Goal: Task Accomplishment & Management: Complete application form

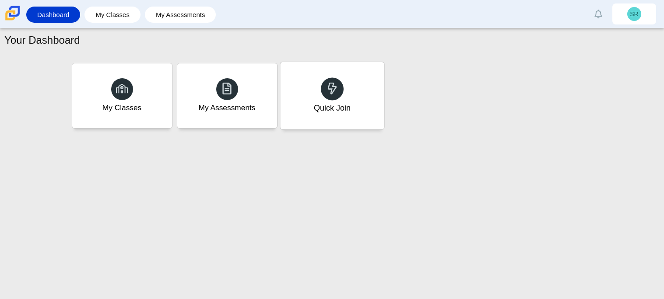
click at [303, 118] on div "Quick Join" at bounding box center [332, 95] width 104 height 67
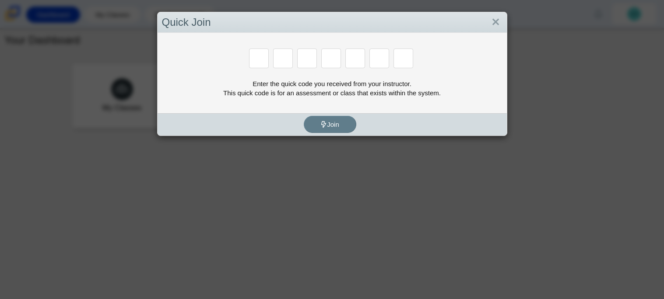
click at [303, 117] on div "Join" at bounding box center [329, 124] width 345 height 22
click at [254, 53] on input "Enter Access Code Digit 1" at bounding box center [259, 59] width 20 height 20
type input "b"
type input "e"
type input "m"
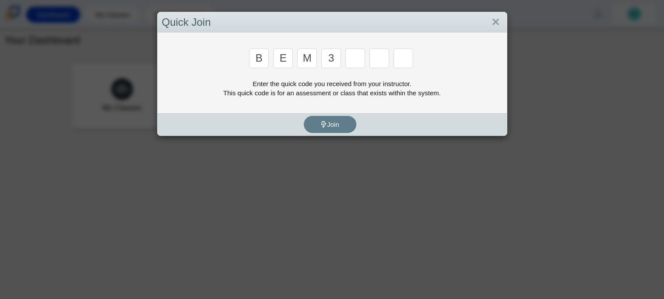
type input "3"
type input "5"
type input "3"
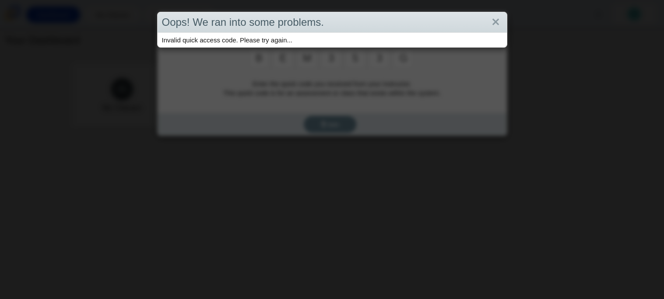
type input "g"
click at [492, 17] on link "Close" at bounding box center [496, 22] width 14 height 15
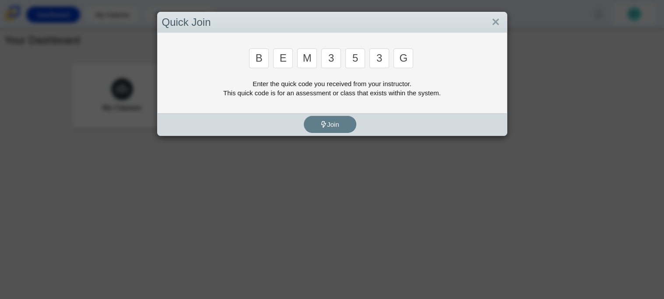
click at [290, 63] on input "e" at bounding box center [283, 59] width 20 height 20
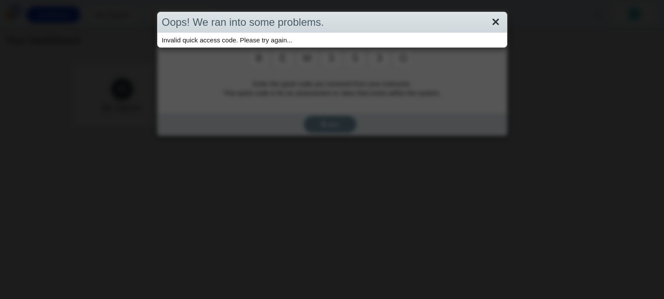
click at [497, 25] on link "Close" at bounding box center [496, 22] width 14 height 15
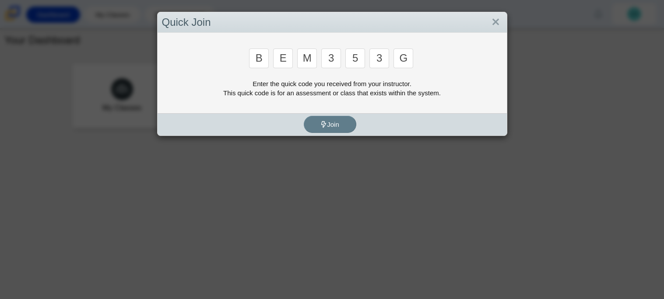
click at [400, 59] on input "g" at bounding box center [403, 59] width 20 height 20
type input "b"
type input "m"
type input "3"
type input "5"
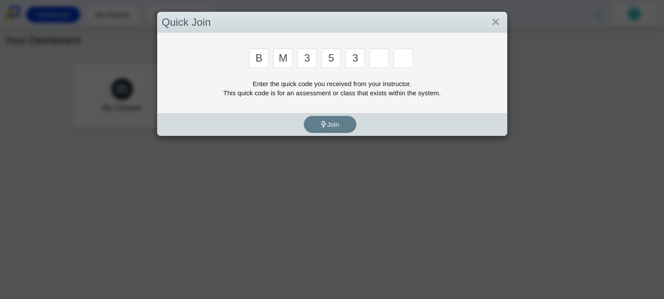
type input "3"
type input "g"
type input "b"
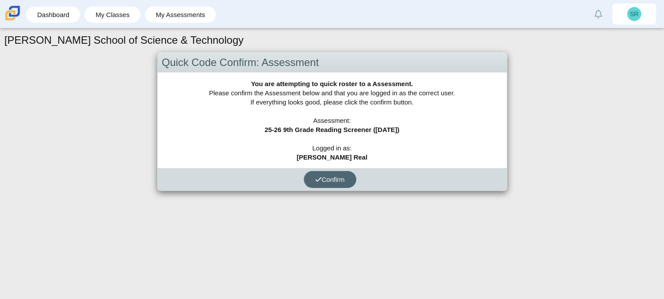
click at [342, 185] on button "Confirm" at bounding box center [330, 179] width 52 height 17
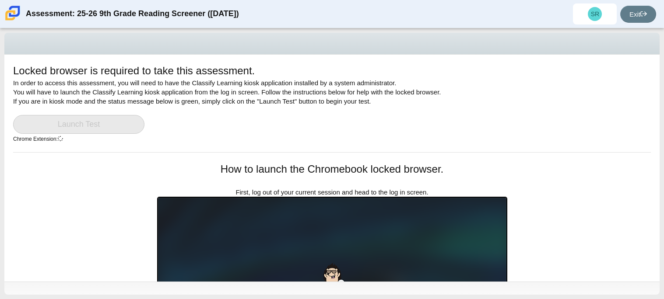
scroll to position [24, 0]
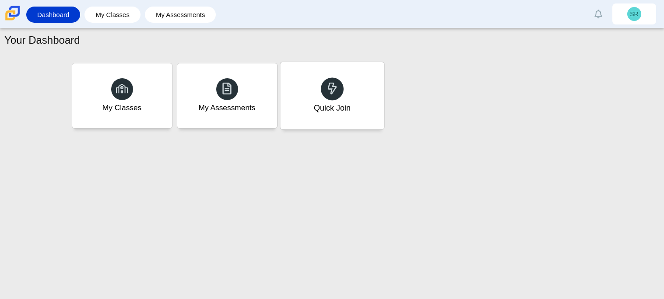
click at [343, 105] on div "Quick Join" at bounding box center [331, 107] width 37 height 11
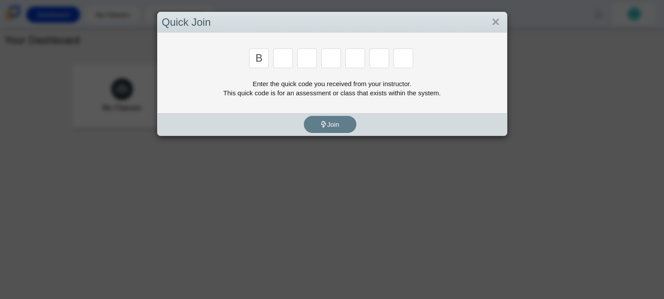
type input "b"
type input "m"
type input "3"
type input "5"
type input "3"
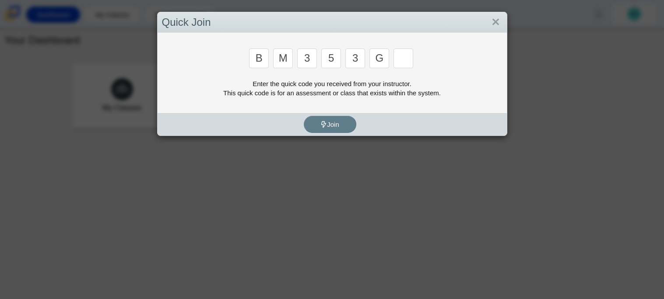
type input "g"
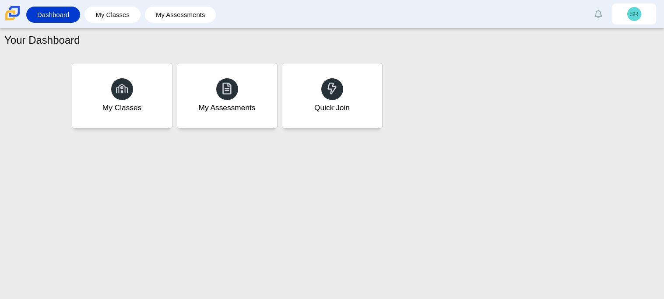
type input "b"
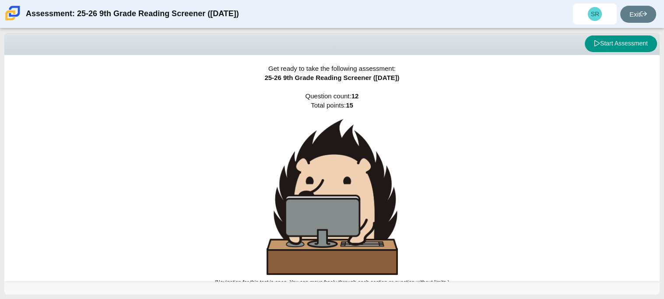
scroll to position [5, 0]
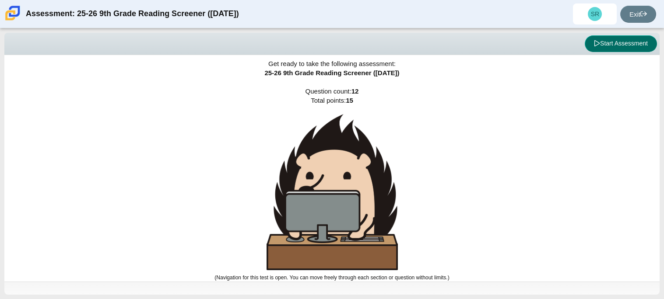
click at [597, 42] on icon at bounding box center [597, 43] width 6 height 6
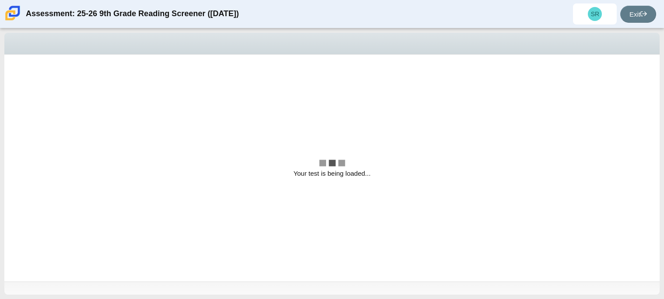
scroll to position [0, 0]
select select "ccc5b315-3c7c-471c-bf90-f22c8299c798"
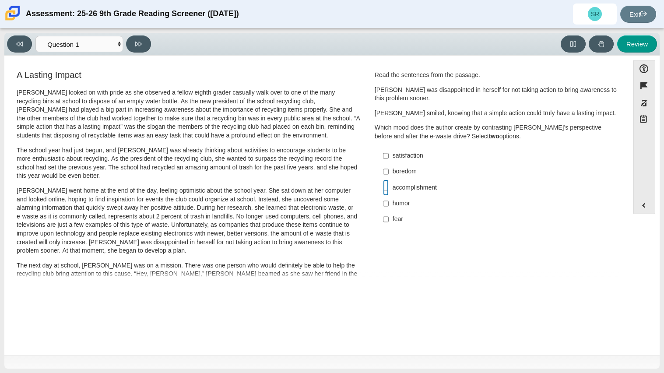
click at [384, 188] on input "accomplishment accomplishment" at bounding box center [386, 187] width 6 height 16
checkbox input "true"
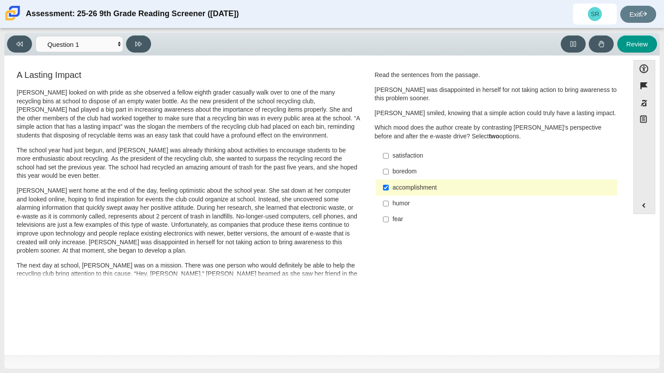
click at [398, 216] on div "fear" at bounding box center [502, 219] width 221 height 9
click at [388, 216] on input "fear fear" at bounding box center [386, 219] width 6 height 16
checkbox input "true"
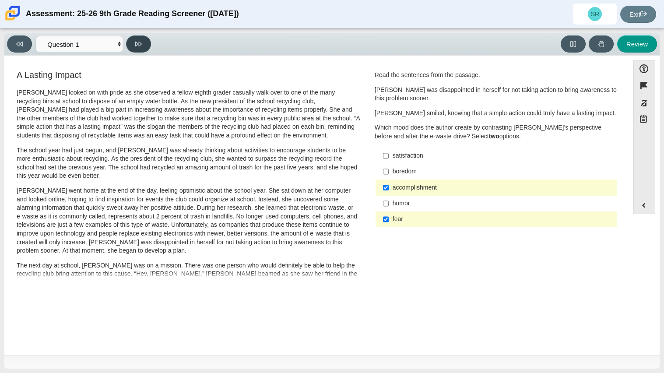
click at [139, 45] on icon at bounding box center [138, 44] width 7 height 5
select select "0ff64528-ffd7-428d-b192-babfaadd44e8"
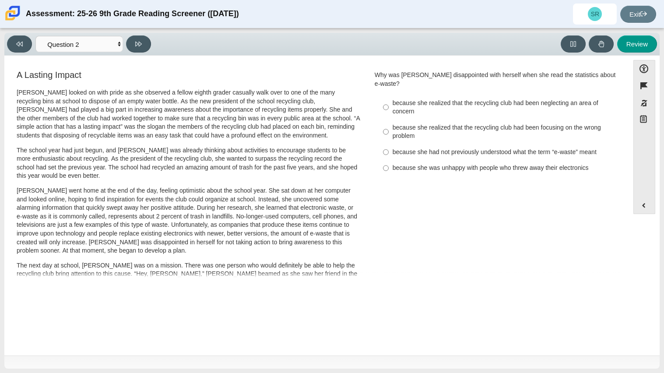
click at [556, 123] on div "because she realized that the recycling club had been focusing on the wrong pro…" at bounding box center [502, 131] width 221 height 17
click at [388, 122] on input "because she realized that the recycling club had been focusing on the wrong pro…" at bounding box center [386, 131] width 6 height 24
radio input "true"
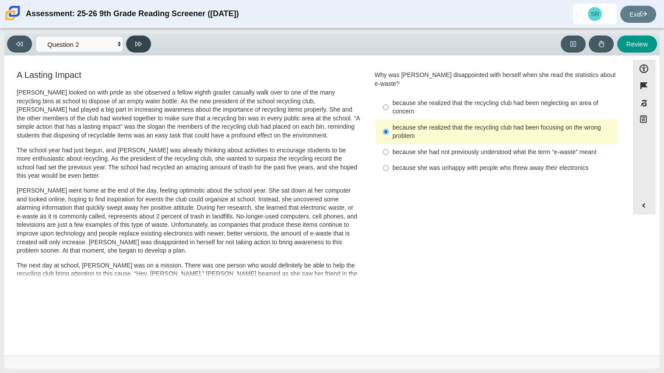
click at [142, 45] on button at bounding box center [138, 43] width 25 height 17
select select "7ce3d843-6974-4858-901c-1ff39630e843"
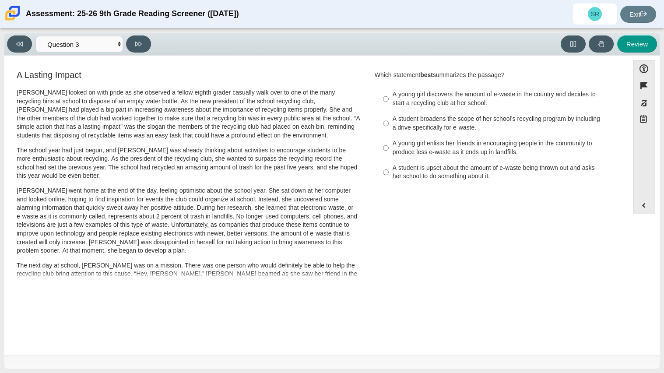
click at [414, 141] on div "A young girl enlists her friends in encouraging people in the community to prod…" at bounding box center [502, 147] width 221 height 17
click at [388, 141] on input "A young girl enlists her friends in encouraging people in the community to prod…" at bounding box center [386, 148] width 6 height 24
radio input "true"
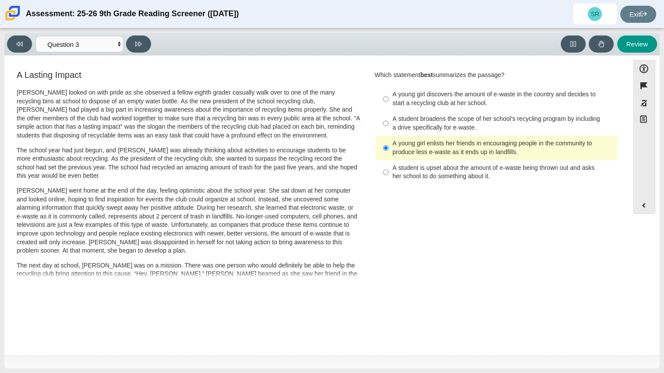
click at [146, 35] on div "Viewing Question 3 of 12 in Pacing Mode Questions Question 1 Question 2 Questio…" at bounding box center [80, 43] width 147 height 17
click at [133, 49] on button at bounding box center [138, 43] width 25 height 17
select select "ca9ea0f1-49c5-4bd1-83b0-472c18652b42"
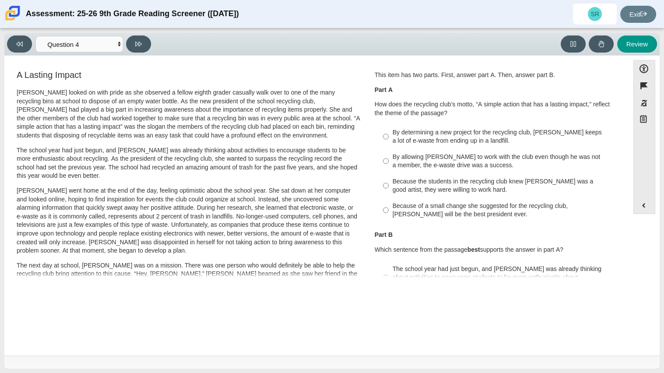
click at [463, 130] on div "By determining a new project for the recycling club, Scarlett keeps a lot of e-…" at bounding box center [502, 136] width 221 height 17
click at [388, 130] on input "By determining a new project for the recycling club, Scarlett keeps a lot of e-…" at bounding box center [386, 136] width 6 height 24
radio input "true"
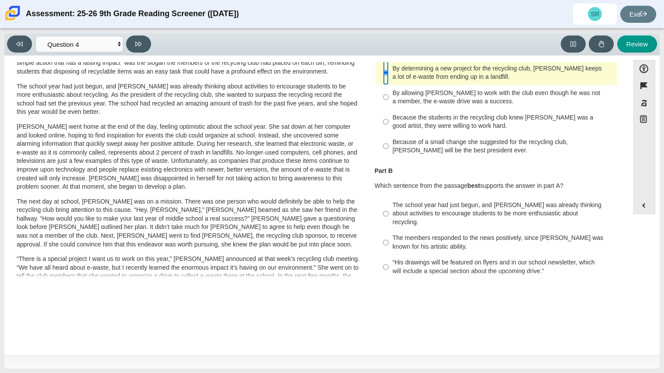
scroll to position [65, 0]
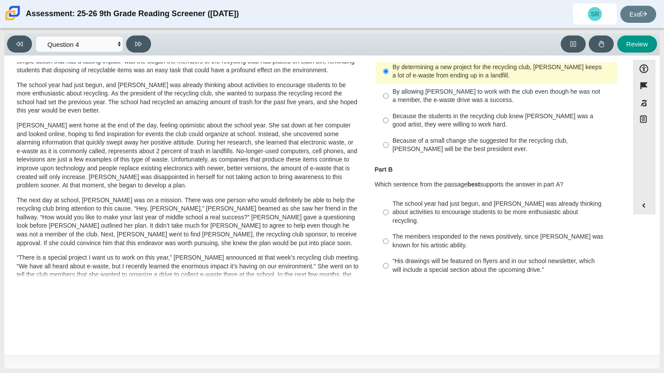
click at [550, 152] on div "Because of a small change she suggested for the recycling club, Scarlett will b…" at bounding box center [502, 144] width 221 height 17
click at [388, 152] on input "Because of a small change she suggested for the recycling club, Scarlett will b…" at bounding box center [386, 145] width 6 height 24
radio input "true"
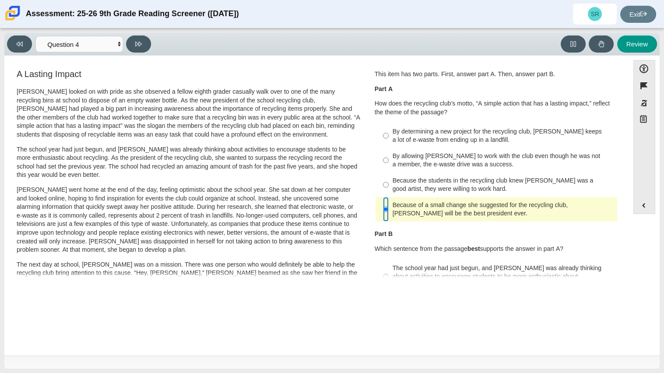
scroll to position [0, 0]
click at [550, 153] on div "By allowing Juan Carlos to work with the club even though he was not a member, …" at bounding box center [502, 161] width 221 height 17
click at [388, 152] on input "By allowing Juan Carlos to work with the club even though he was not a member, …" at bounding box center [386, 161] width 6 height 24
radio input "true"
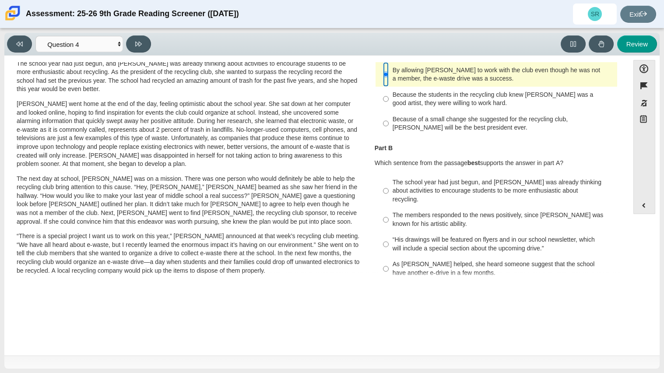
scroll to position [82, 0]
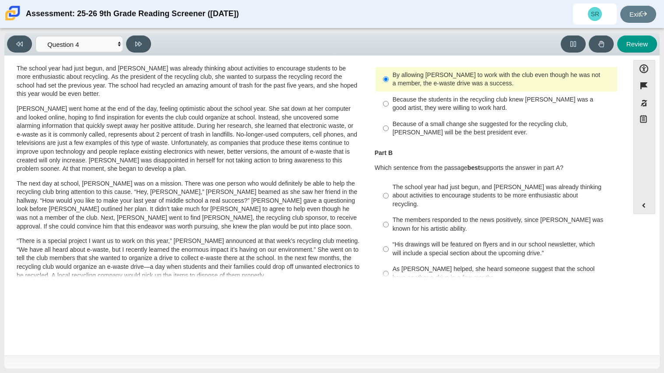
click at [578, 94] on label "Because the students in the recycling club knew Juan Carlos was a good artist, …" at bounding box center [497, 103] width 240 height 24
click at [388, 94] on input "Because the students in the recycling club knew Juan Carlos was a good artist, …" at bounding box center [386, 103] width 6 height 24
radio input "true"
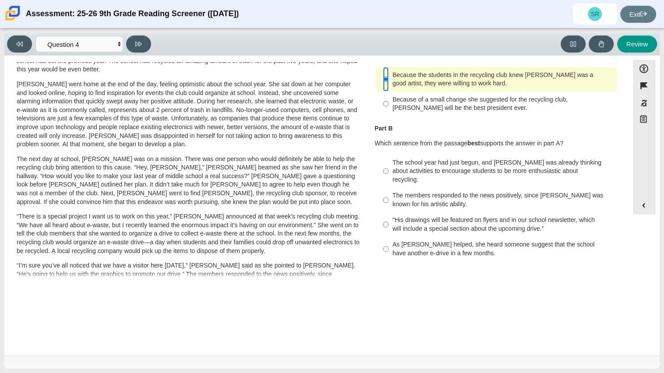
scroll to position [108, 0]
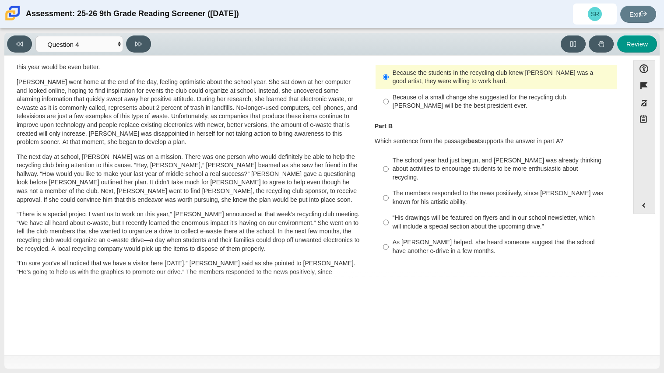
click at [550, 213] on div "“His drawings will be featured on flyers and in our school newsletter, which wi…" at bounding box center [502, 221] width 221 height 17
click at [388, 212] on input "“His drawings will be featured on flyers and in our school newsletter, which wi…" at bounding box center [386, 222] width 6 height 24
radio input "true"
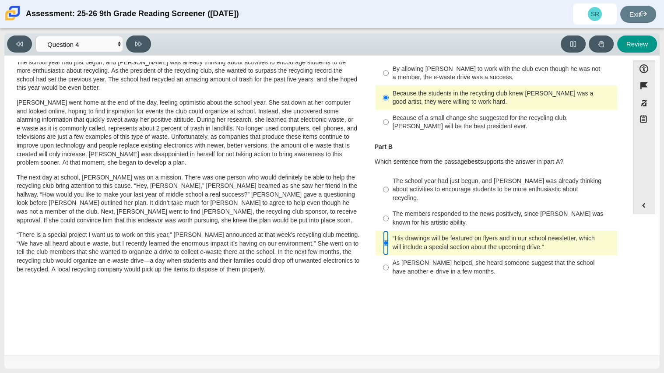
scroll to position [26, 0]
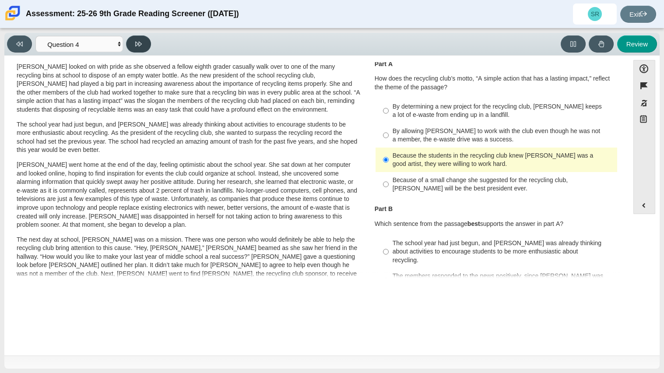
click at [138, 41] on icon at bounding box center [138, 44] width 7 height 7
select select "e41f1a79-e29f-4095-8030-a53364015bed"
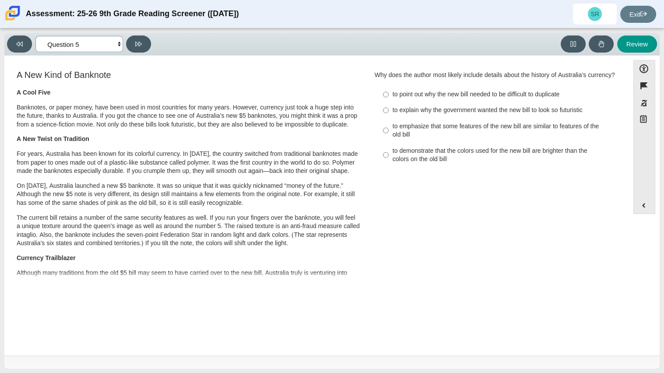
click at [118, 45] on select "Questions Question 1 Question 2 Question 3 Question 4 Question 5 Question 6 Que…" at bounding box center [78, 44] width 87 height 16
click at [120, 46] on select "Questions Question 1 Question 2 Question 3 Question 4 Question 5 Question 6 Que…" at bounding box center [78, 44] width 87 height 16
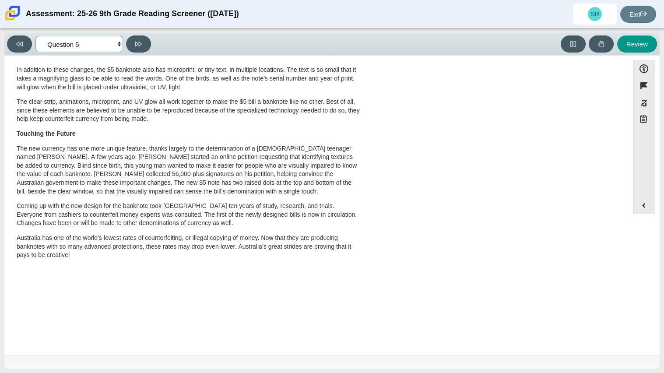
scroll to position [0, 0]
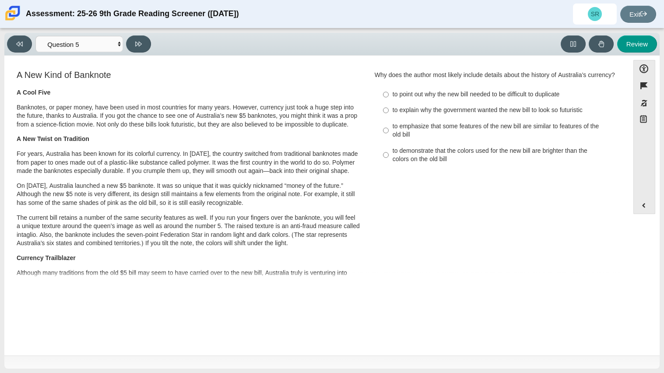
click at [359, 170] on div "A New Kind of Banknote A Cool Five Banknotes, or paper money, have been used in…" at bounding box center [188, 321] width 359 height 504
click at [444, 134] on div "to emphasize that some features of the new bill are similar to features of the …" at bounding box center [502, 130] width 221 height 17
click at [388, 134] on input "to emphasize that some features of the new bill are similar to features of the …" at bounding box center [386, 130] width 6 height 24
radio input "true"
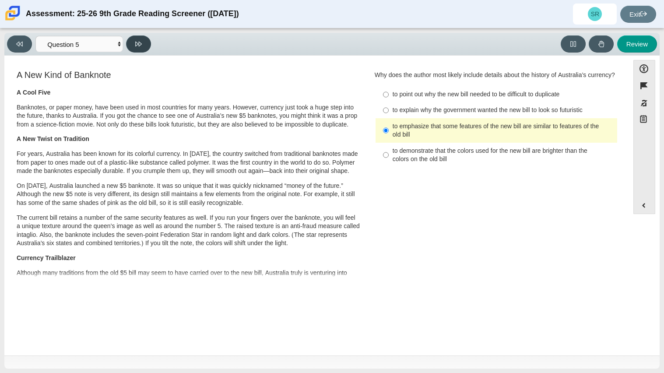
click at [131, 38] on button at bounding box center [138, 43] width 25 height 17
select select "69146e31-7b3d-4a3e-9ce6-f30c24342ae0"
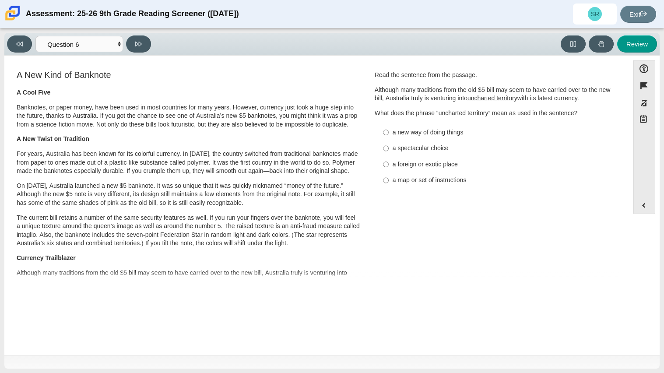
click at [392, 131] on div "a new way of doing things" at bounding box center [502, 132] width 221 height 9
click at [388, 131] on input "a new way of doing things a new way of doing things" at bounding box center [386, 132] width 6 height 16
radio input "true"
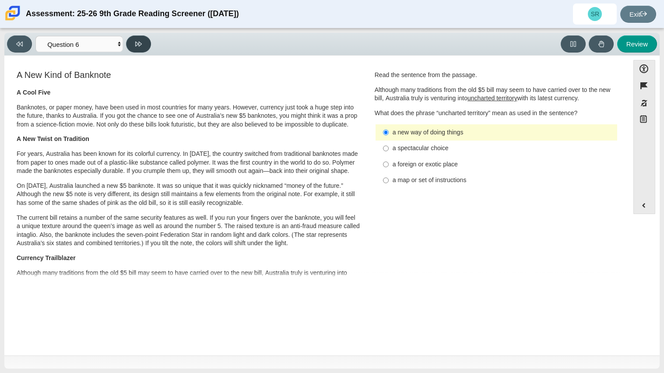
click at [139, 47] on button at bounding box center [138, 43] width 25 height 17
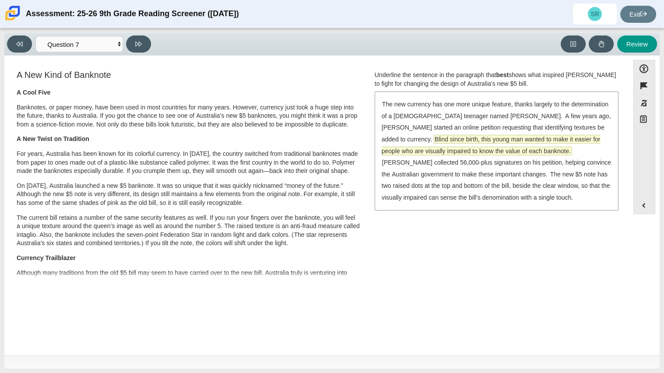
click at [459, 140] on span "Blind since birth, this young man wanted to make it easier for people who are v…" at bounding box center [490, 145] width 219 height 20
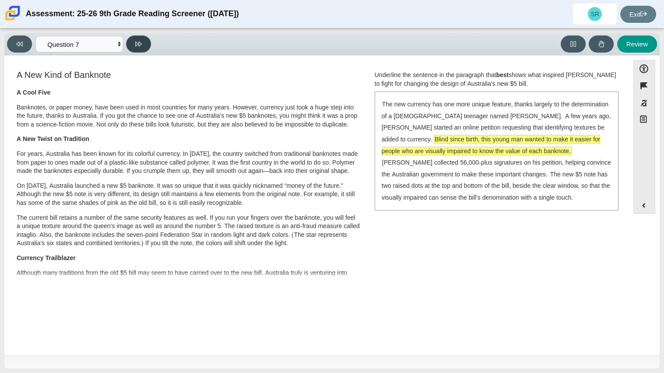
click at [133, 49] on button at bounding box center [138, 43] width 25 height 17
select select "ea8338c2-a6a3-418e-a305-2b963b54a290"
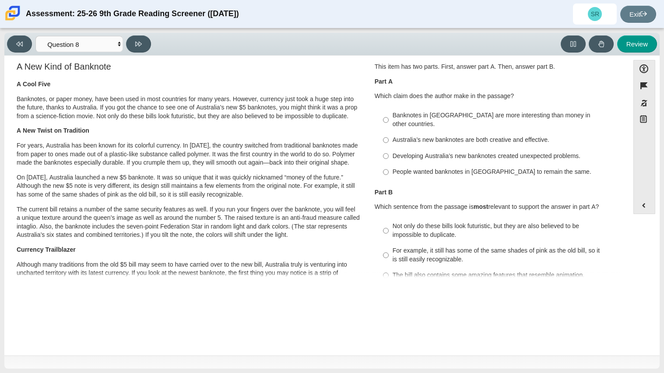
scroll to position [10, 0]
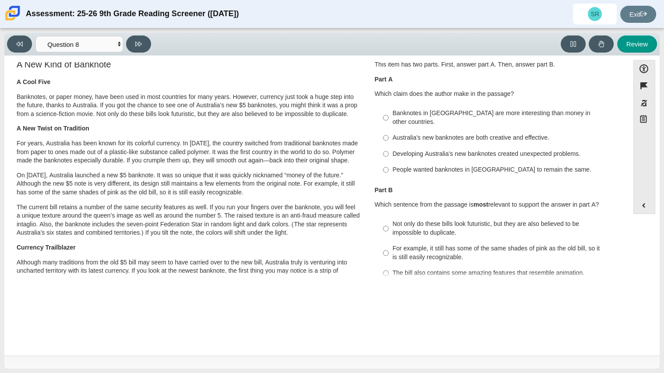
click at [485, 133] on div "Australia’s new banknotes are both creative and effective." at bounding box center [502, 137] width 221 height 9
click at [388, 130] on input "Australia’s new banknotes are both creative and effective. Australia’s new bank…" at bounding box center [386, 138] width 6 height 16
radio input "true"
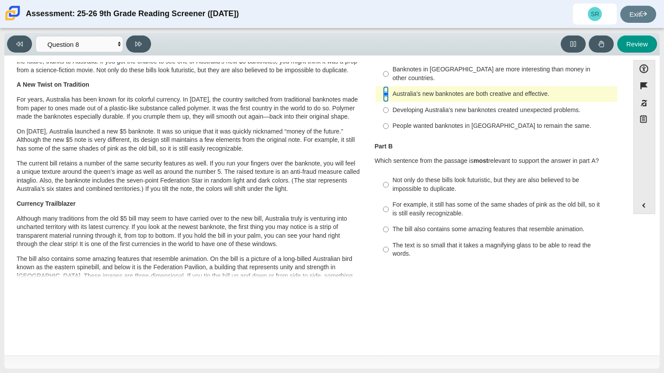
scroll to position [59, 0]
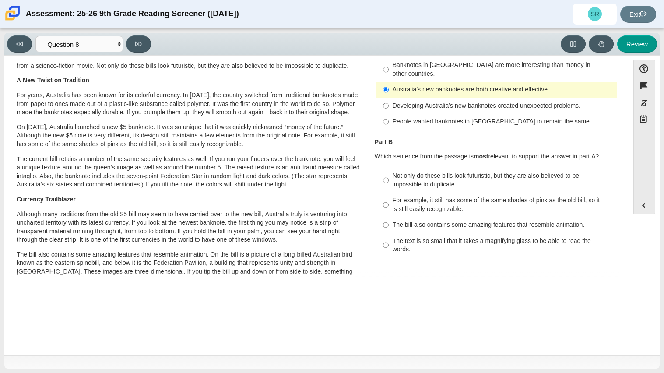
click at [480, 171] on div "Not only do these bills look futuristic, but they are also believed to be impos…" at bounding box center [502, 179] width 221 height 17
click at [388, 168] on input "Not only do these bills look futuristic, but they are also believed to be impos…" at bounding box center [386, 180] width 6 height 24
radio input "true"
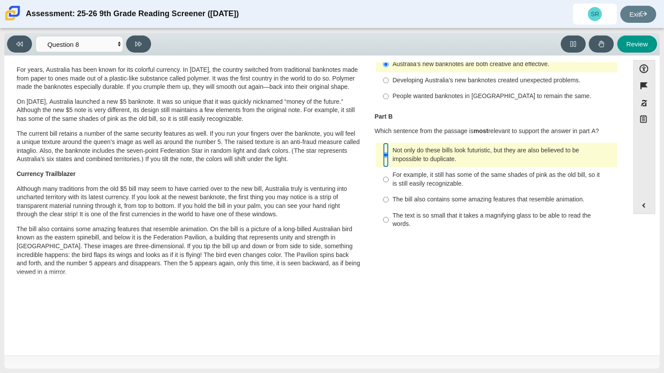
scroll to position [89, 0]
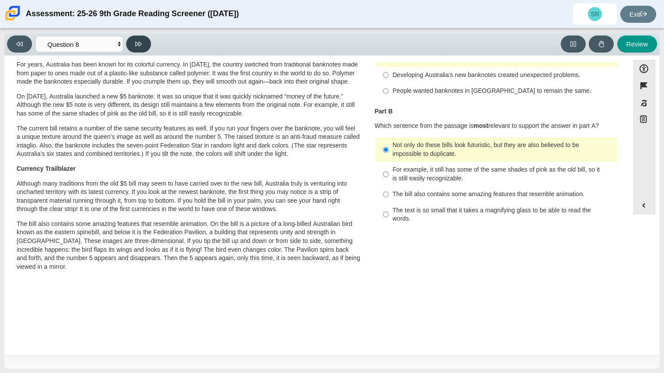
click at [146, 41] on button at bounding box center [138, 43] width 25 height 17
select select "89f058d6-b15c-4ef5-a4b3-fdaffb8868b6"
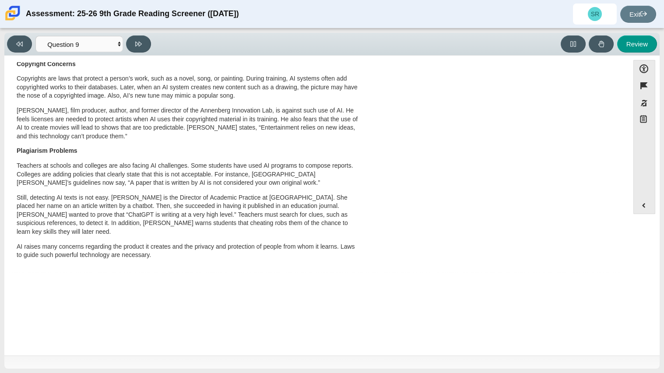
scroll to position [0, 0]
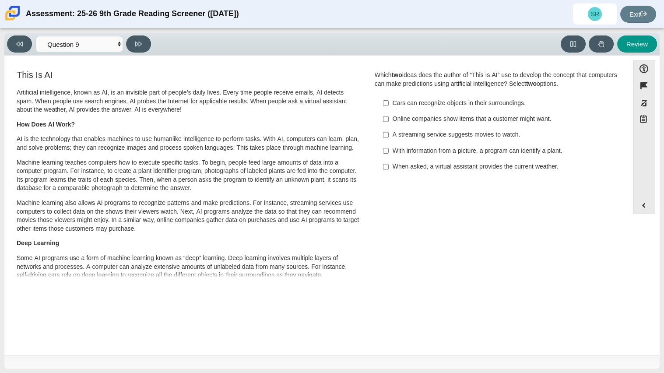
click at [401, 102] on div "Cars can recognize objects in their surroundings." at bounding box center [502, 103] width 221 height 9
click at [388, 102] on input "Cars can recognize objects in their surroundings. Cars can recognize objects in…" at bounding box center [386, 103] width 6 height 16
checkbox input "true"
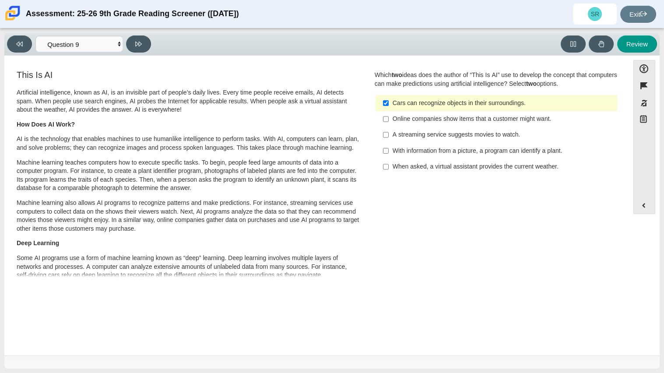
click at [401, 113] on label "Online companies show items that a customer might want. Online companies show i…" at bounding box center [497, 119] width 240 height 16
click at [388, 113] on input "Online companies show items that a customer might want. Online companies show i…" at bounding box center [386, 119] width 6 height 16
checkbox input "true"
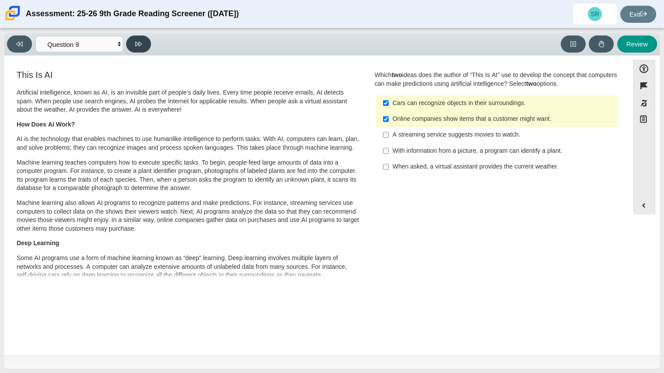
click at [141, 43] on icon at bounding box center [138, 44] width 7 height 5
select select "cdf3c14e-a918-44d1-9b63-3db0fa81641e"
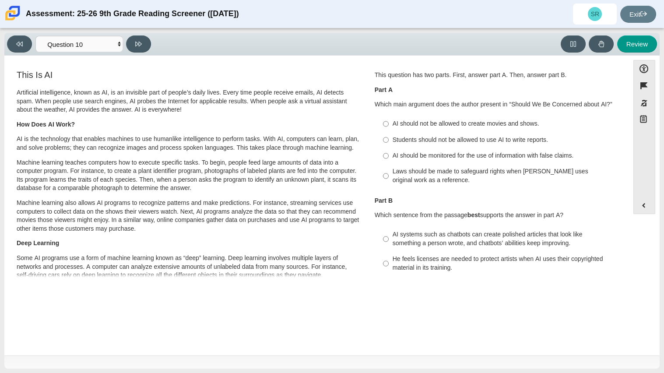
click at [425, 152] on div "AI should be monitored for the use of information with false claims." at bounding box center [502, 155] width 221 height 9
click at [388, 152] on input "AI should be monitored for the use of information with false claims. AI should …" at bounding box center [386, 156] width 6 height 16
radio input "true"
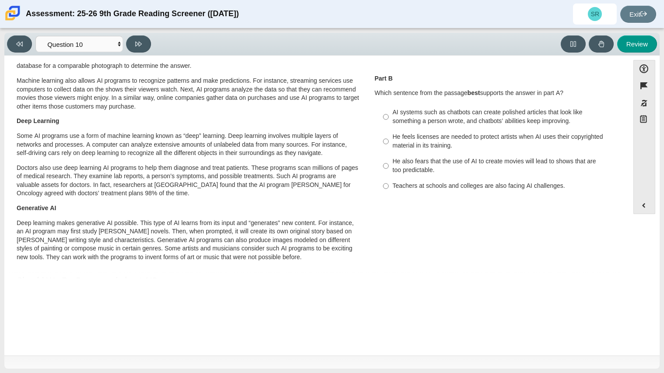
scroll to position [122, 0]
click at [448, 133] on div "He feels licenses are needed to protect artists when AI uses their copyrighted …" at bounding box center [502, 140] width 221 height 17
click at [388, 133] on input "He feels licenses are needed to protect artists when AI uses their copyrighted …" at bounding box center [386, 141] width 6 height 24
radio input "true"
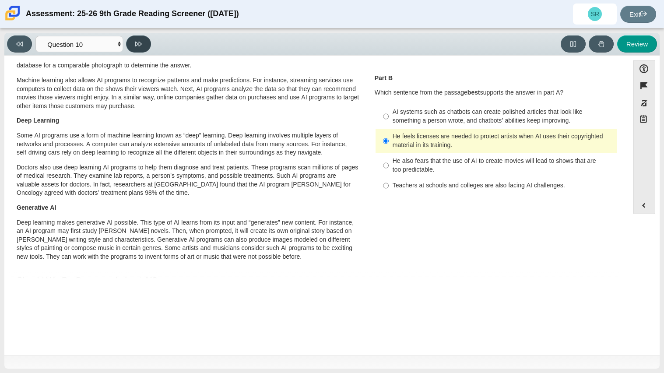
click at [132, 44] on button at bounding box center [138, 43] width 25 height 17
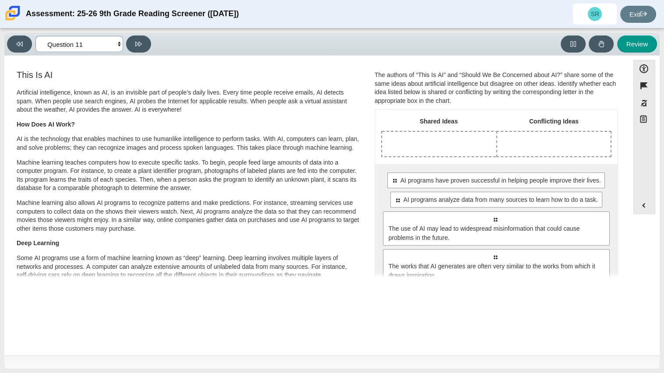
click at [118, 43] on select "Questions Question 1 Question 2 Question 3 Question 4 Question 5 Question 6 Que…" at bounding box center [78, 44] width 87 height 16
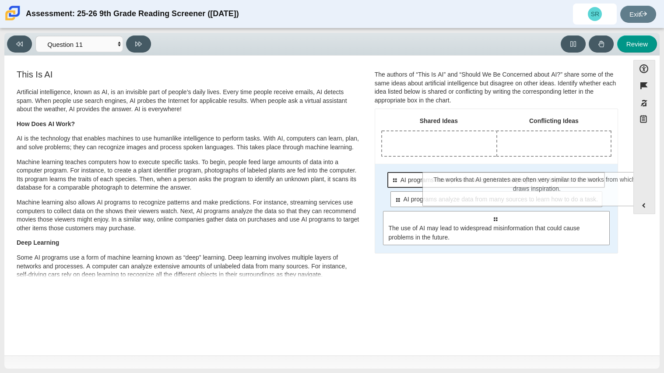
scroll to position [10, 0]
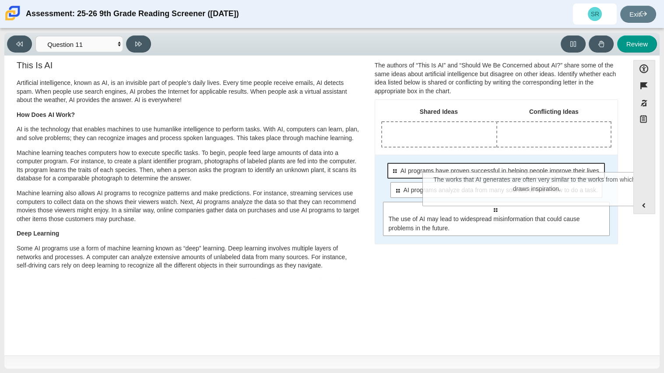
drag, startPoint x: 446, startPoint y: 261, endPoint x: 500, endPoint y: 168, distance: 107.7
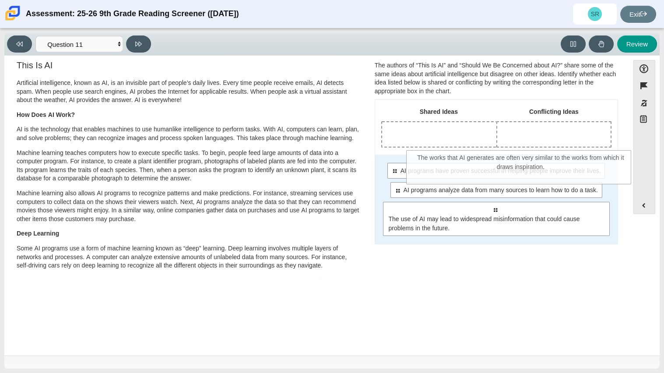
drag, startPoint x: 506, startPoint y: 208, endPoint x: 544, endPoint y: 151, distance: 68.1
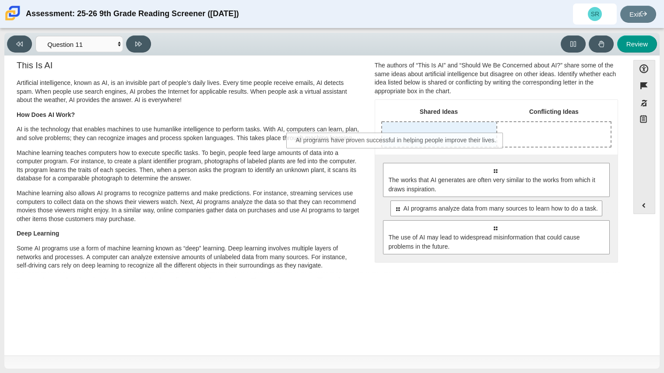
drag, startPoint x: 553, startPoint y: 214, endPoint x: 454, endPoint y: 145, distance: 120.3
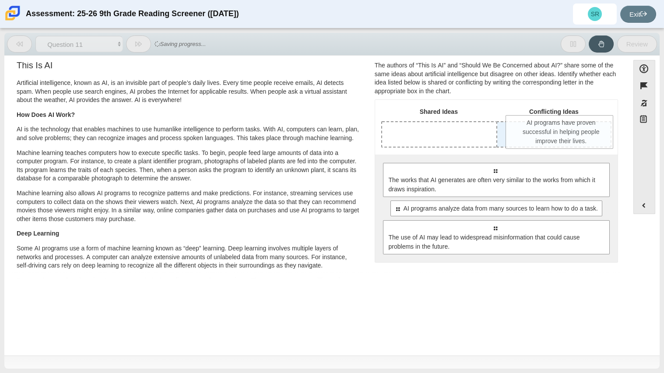
drag, startPoint x: 460, startPoint y: 153, endPoint x: 584, endPoint y: 144, distance: 124.5
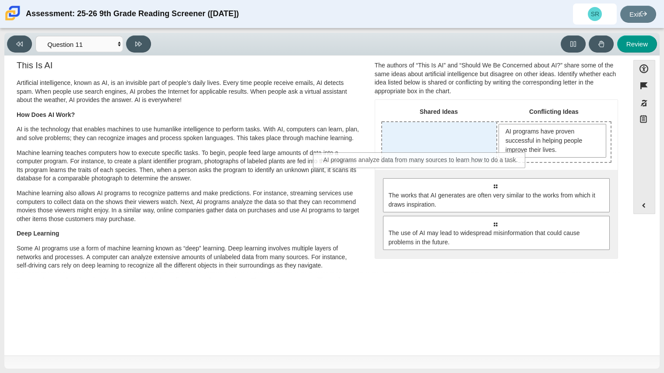
drag, startPoint x: 534, startPoint y: 224, endPoint x: 458, endPoint y: 157, distance: 101.4
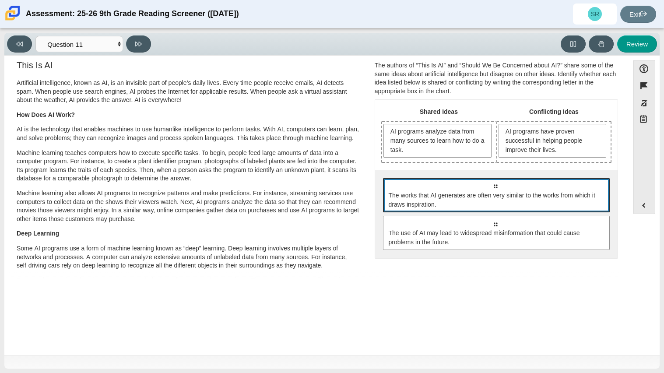
click at [457, 178] on div "Select to move response to a response input area. The works that AI generates a…" at bounding box center [496, 195] width 227 height 34
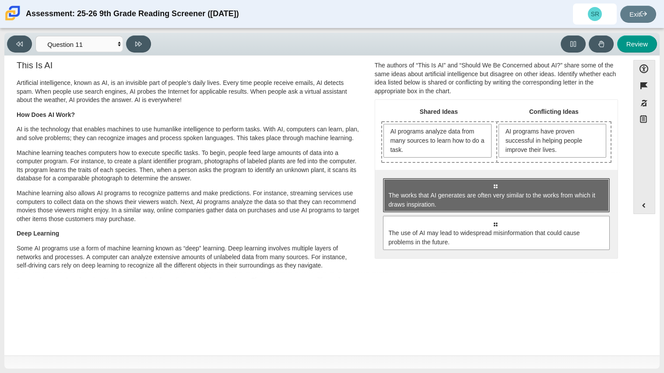
click at [457, 178] on div "Select to move response to a response input area. The works that AI generates a…" at bounding box center [496, 195] width 227 height 34
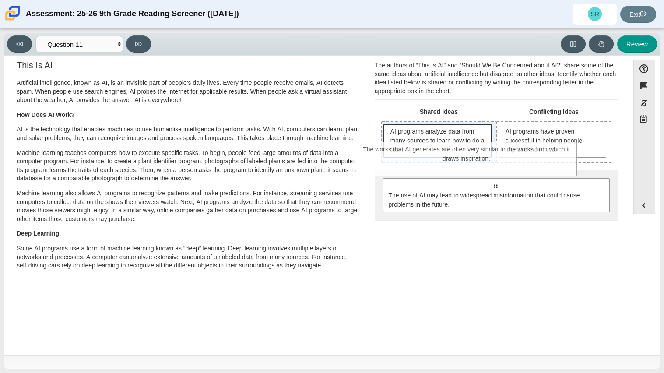
drag, startPoint x: 457, startPoint y: 177, endPoint x: 423, endPoint y: 133, distance: 54.9
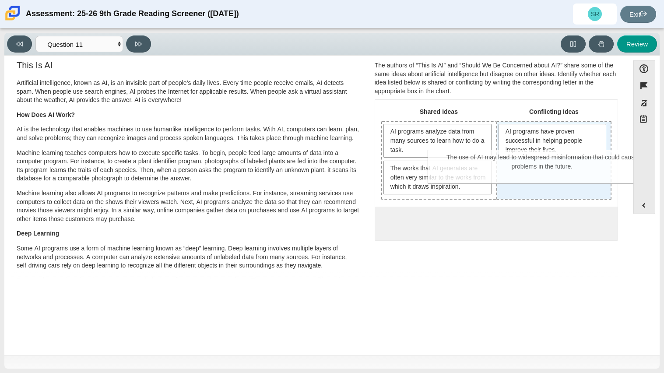
drag, startPoint x: 468, startPoint y: 231, endPoint x: 515, endPoint y: 167, distance: 79.8
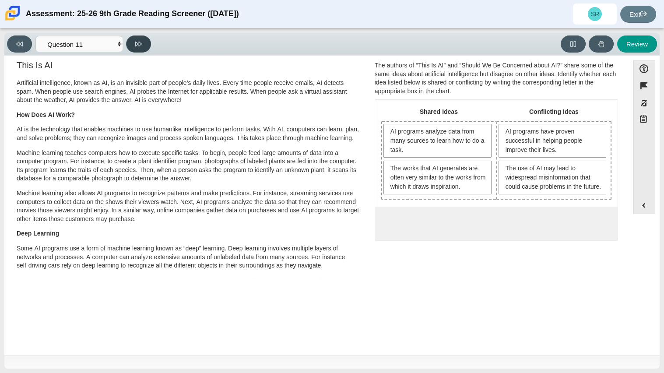
click at [140, 41] on icon at bounding box center [138, 44] width 7 height 7
select select "c3effed4-44ce-4a19-bd96-1787f34e9b4c"
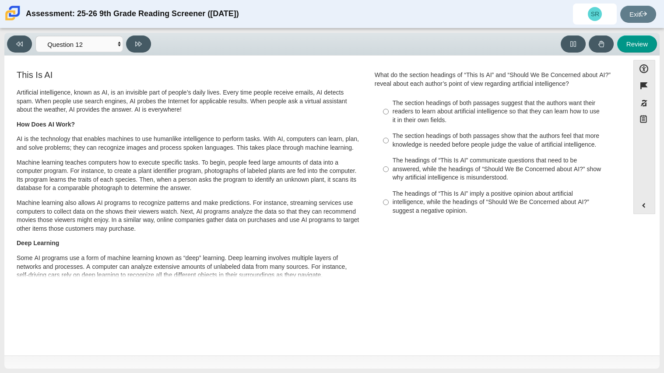
click at [404, 168] on div "The headings of “This Is AI” communicate questions that need to be answered, wh…" at bounding box center [502, 169] width 221 height 26
click at [388, 168] on input "The headings of “This Is AI” communicate questions that need to be answered, wh…" at bounding box center [386, 169] width 6 height 33
radio input "true"
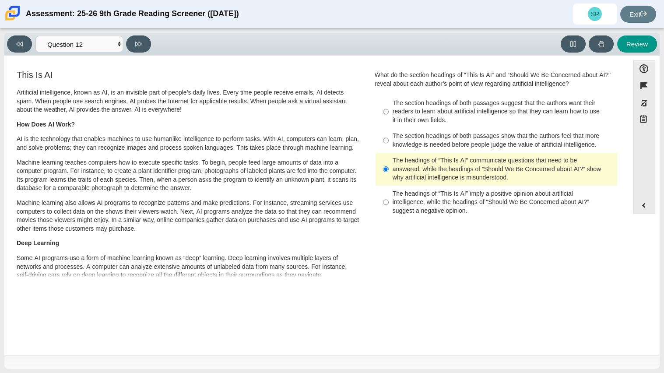
click at [427, 198] on div "The headings of “This Is AI” imply a positive opinion about artificial intellig…" at bounding box center [502, 202] width 221 height 26
click at [388, 198] on input "The headings of “This Is AI” imply a positive opinion about artificial intellig…" at bounding box center [386, 201] width 6 height 33
radio input "true"
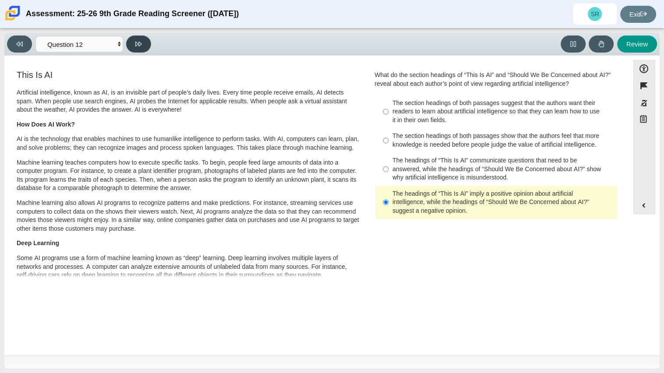
click at [137, 47] on button at bounding box center [138, 43] width 25 height 17
select select "review"
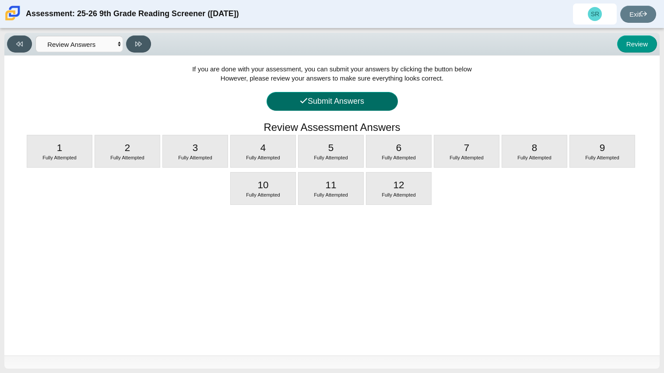
click at [327, 104] on button "Submit Answers" at bounding box center [331, 101] width 131 height 19
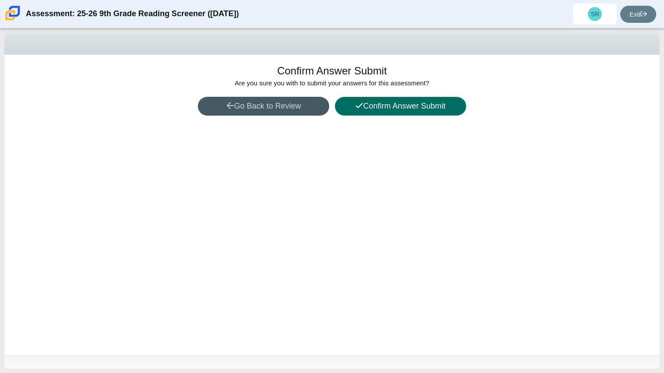
click at [351, 106] on button "Confirm Answer Submit" at bounding box center [400, 106] width 131 height 19
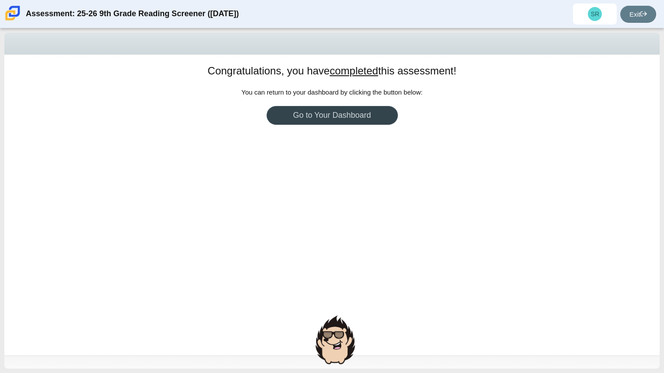
click at [346, 107] on link "Go to Your Dashboard" at bounding box center [331, 115] width 131 height 19
